Goal: Answer question/provide support: Share knowledge or assist other users

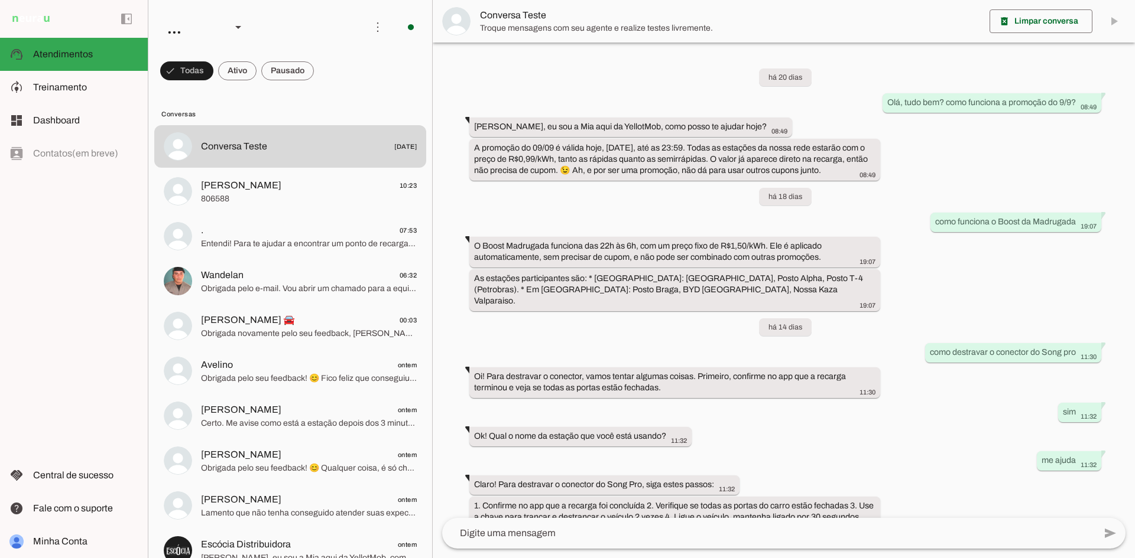
scroll to position [109, 0]
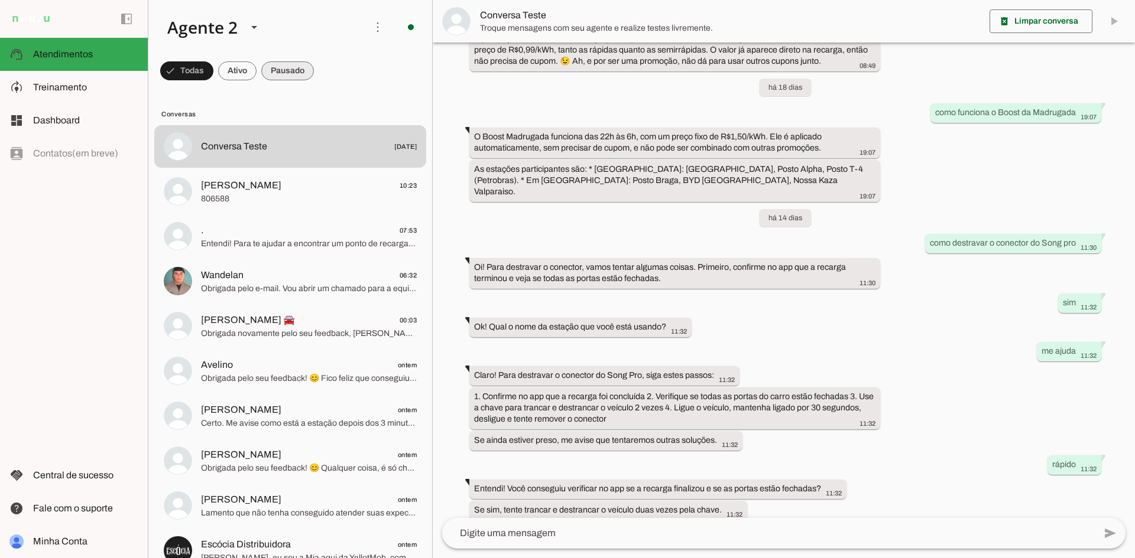
click at [286, 74] on span at bounding box center [287, 71] width 53 height 28
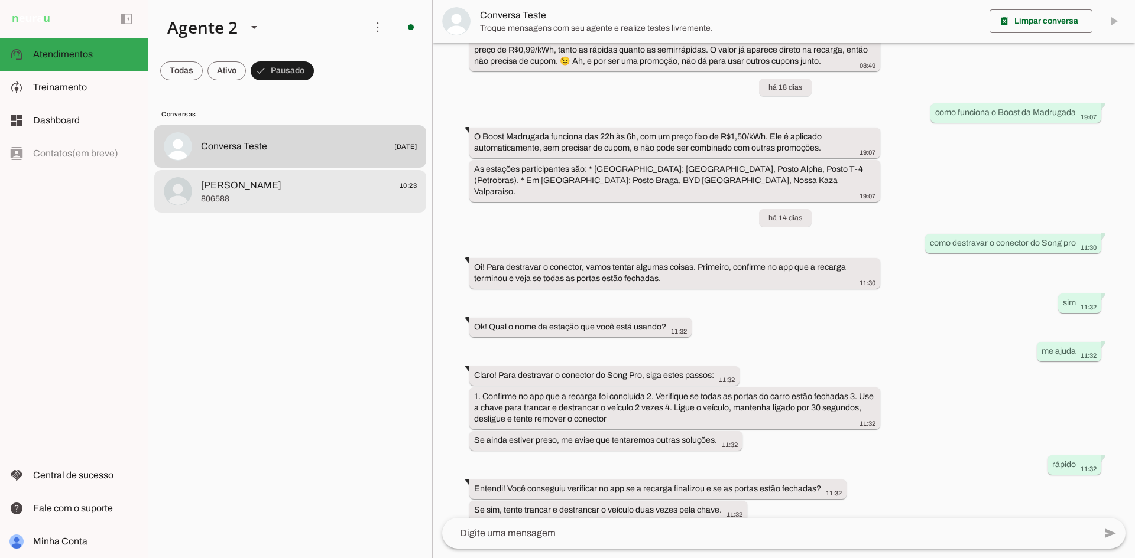
click at [327, 191] on span "[PERSON_NAME] 10:23" at bounding box center [309, 185] width 216 height 15
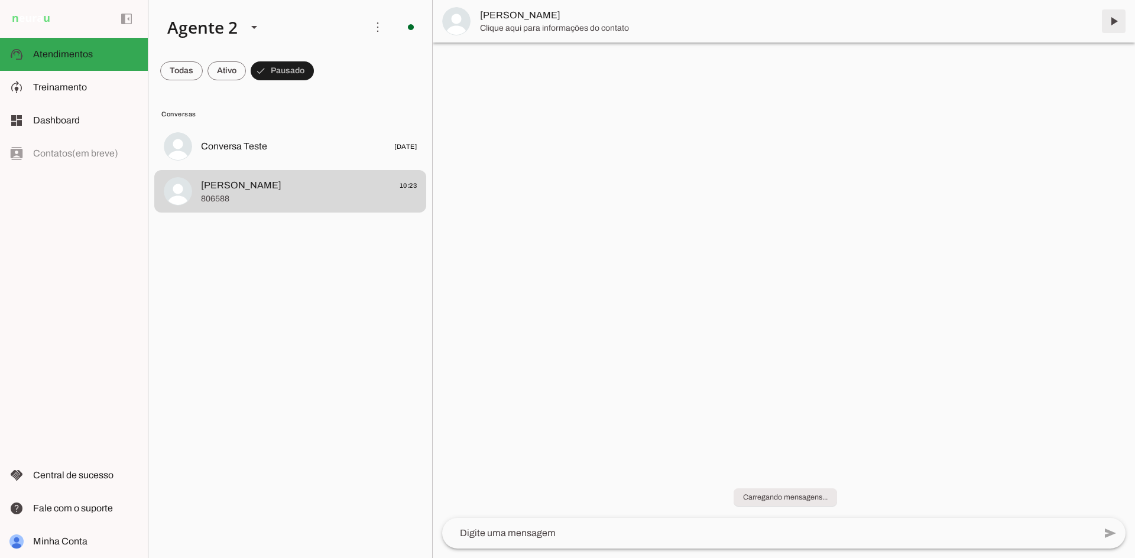
click at [1116, 17] on span at bounding box center [1113, 21] width 28 height 28
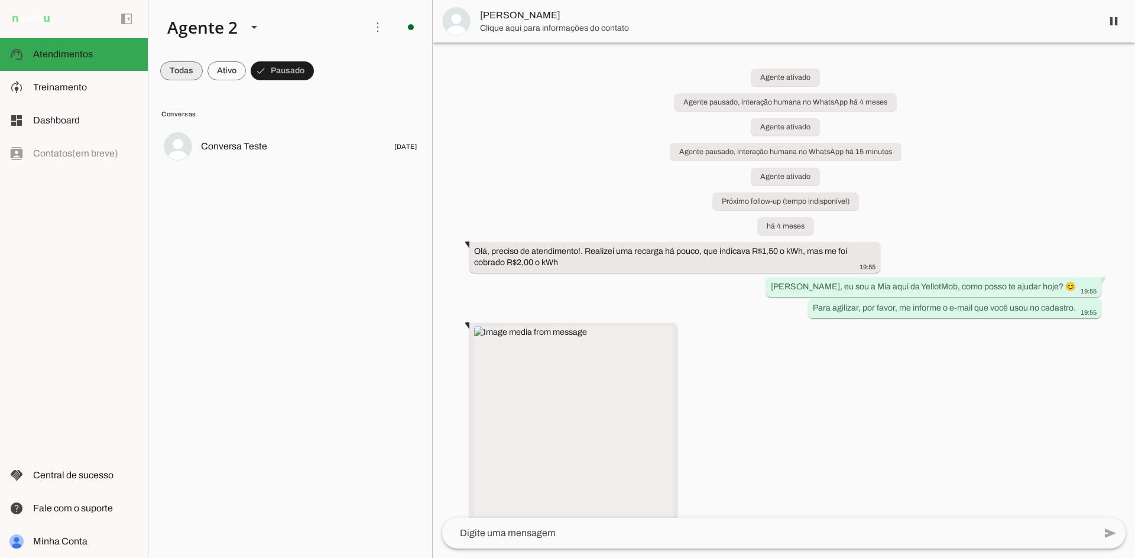
click at [167, 73] on span at bounding box center [181, 71] width 43 height 28
